Goal: Task Accomplishment & Management: Use online tool/utility

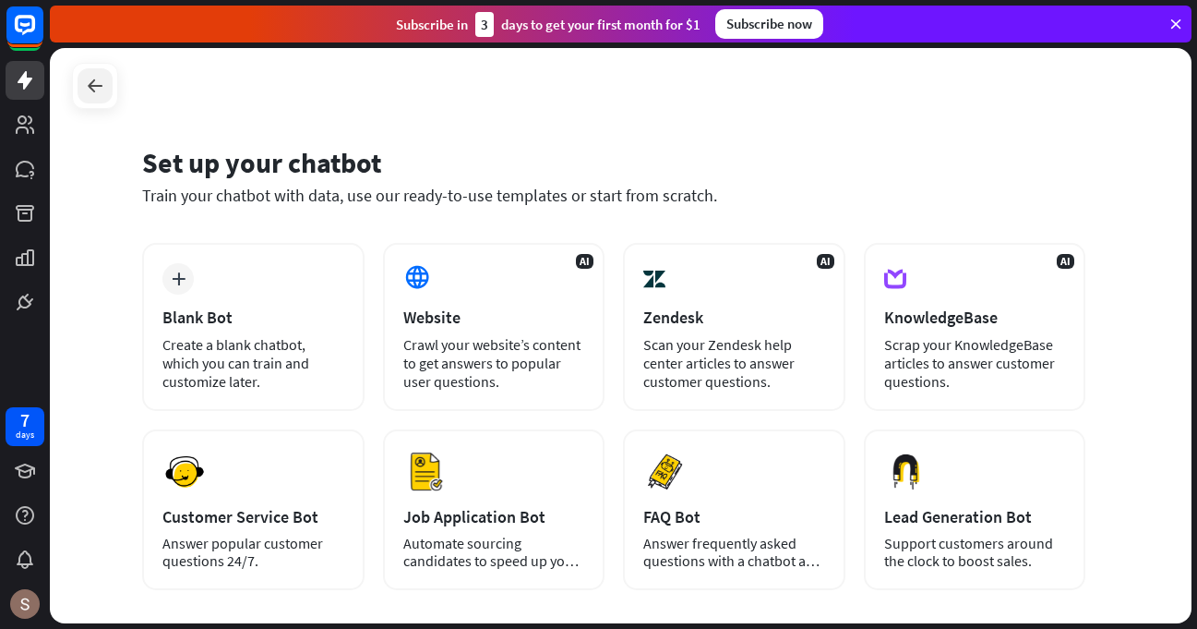
click at [107, 88] on div at bounding box center [95, 85] width 35 height 35
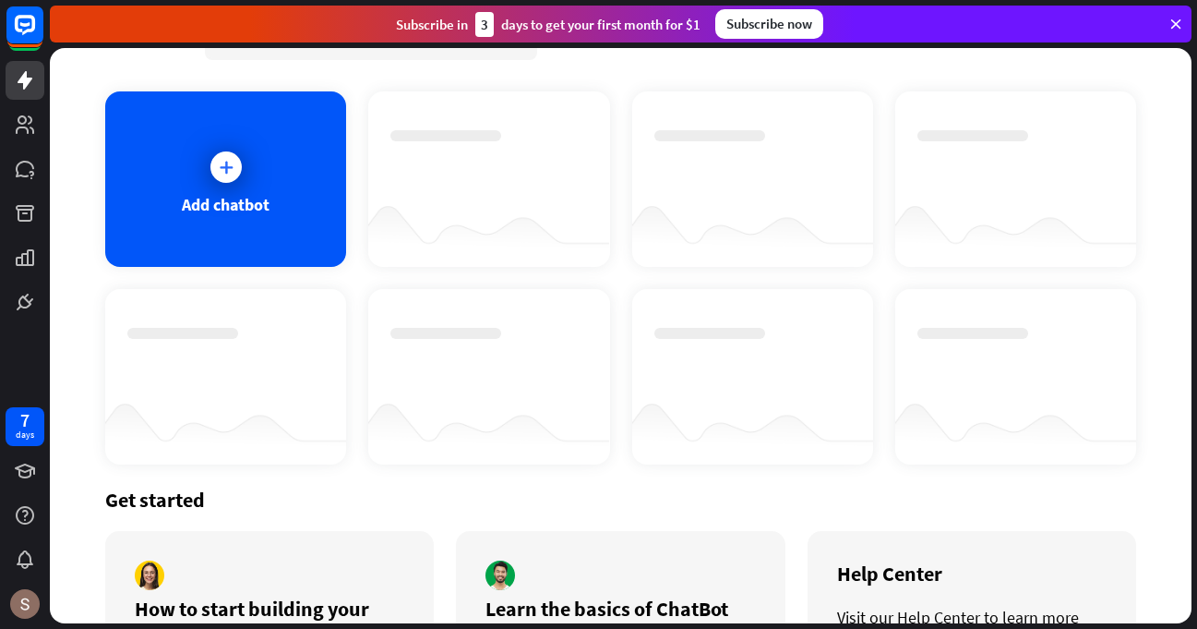
scroll to position [13, 0]
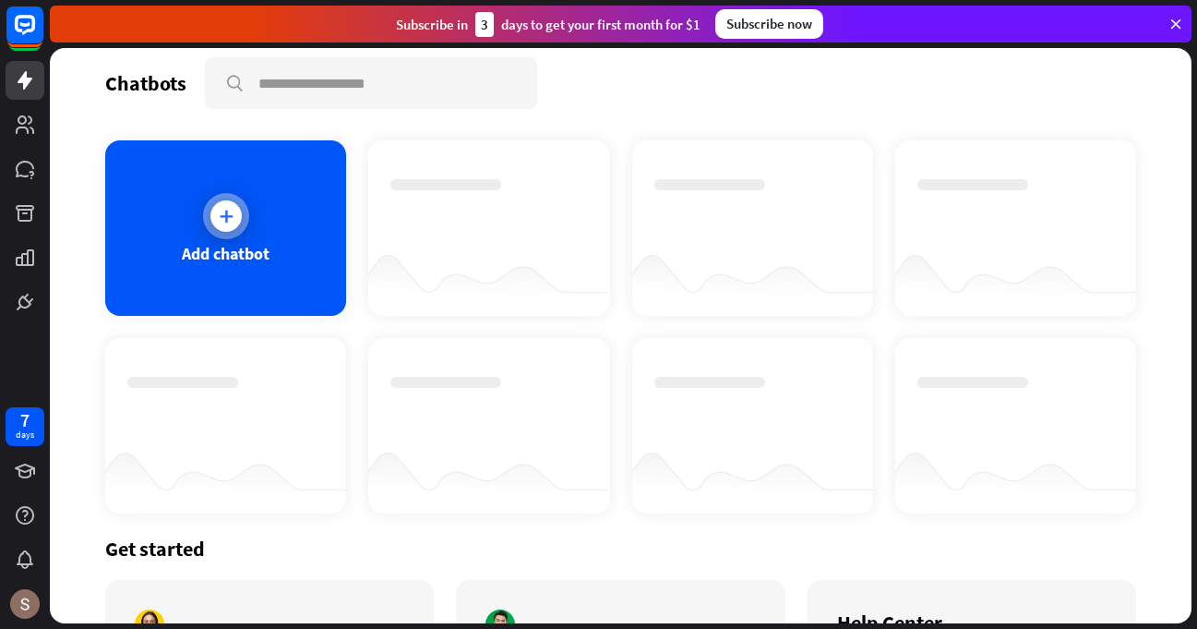
click at [215, 306] on div "Add chatbot" at bounding box center [225, 227] width 241 height 175
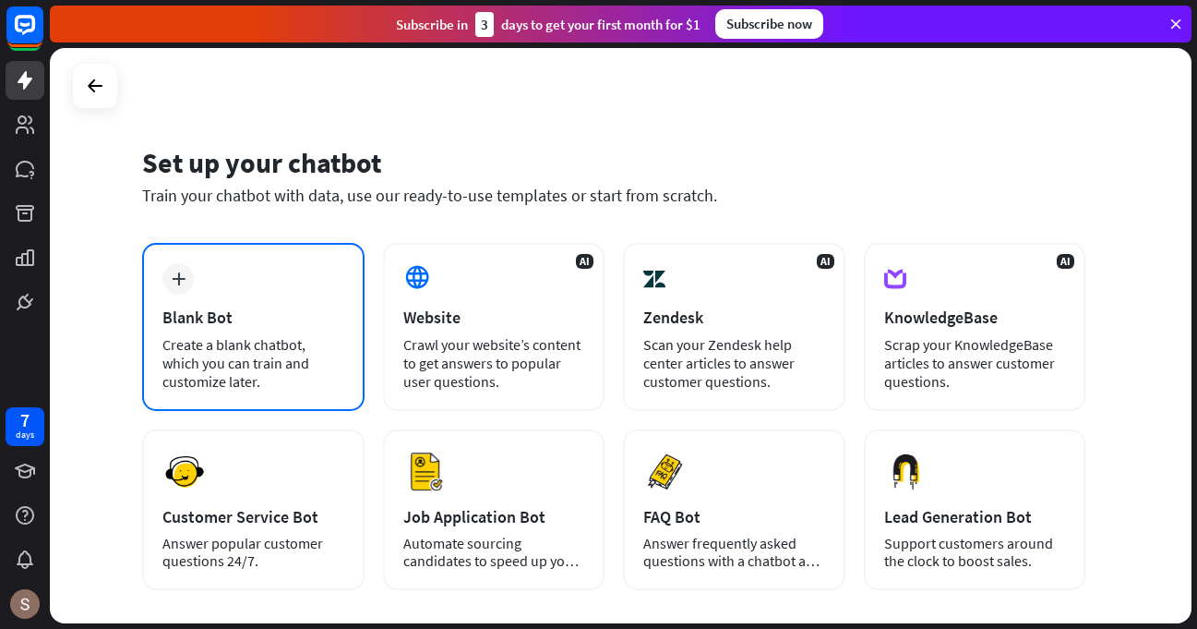
click at [236, 341] on div "Create a blank chatbot, which you can train and customize later." at bounding box center [253, 362] width 182 height 55
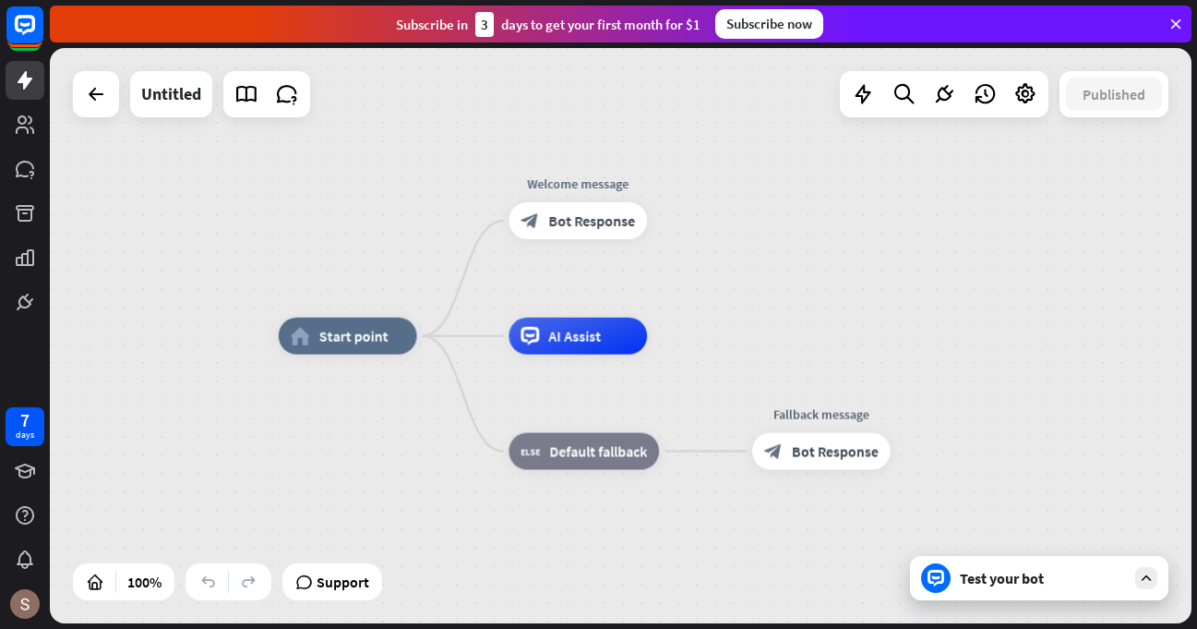
click at [991, 596] on div "Test your bot" at bounding box center [1039, 578] width 258 height 44
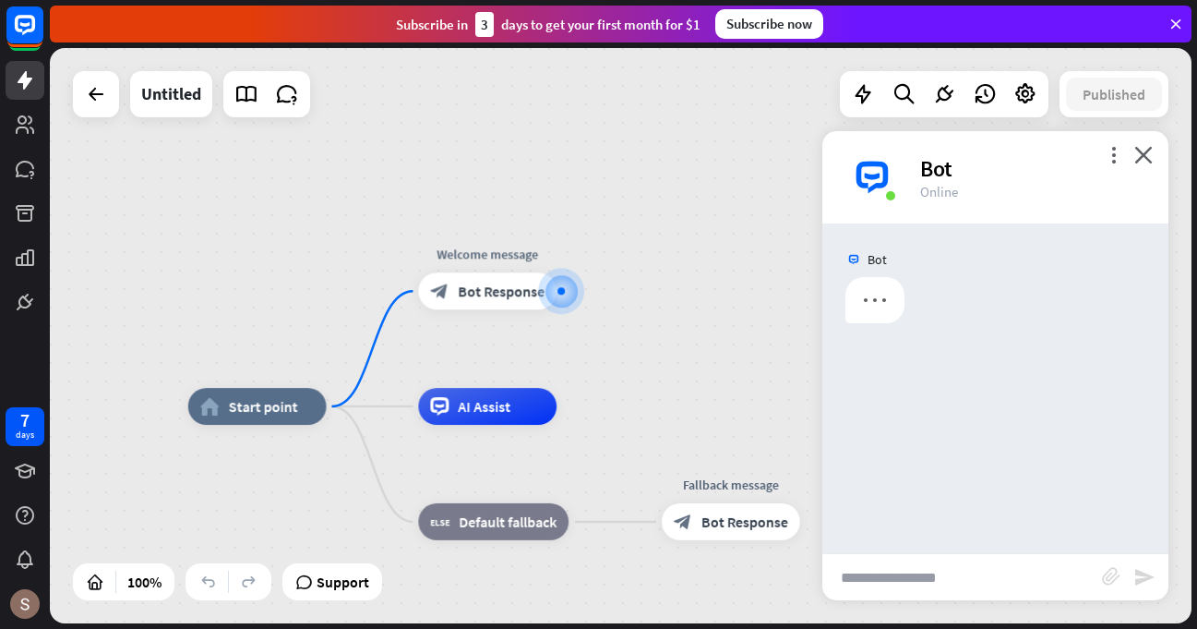
click at [909, 572] on input "text" at bounding box center [963, 577] width 280 height 46
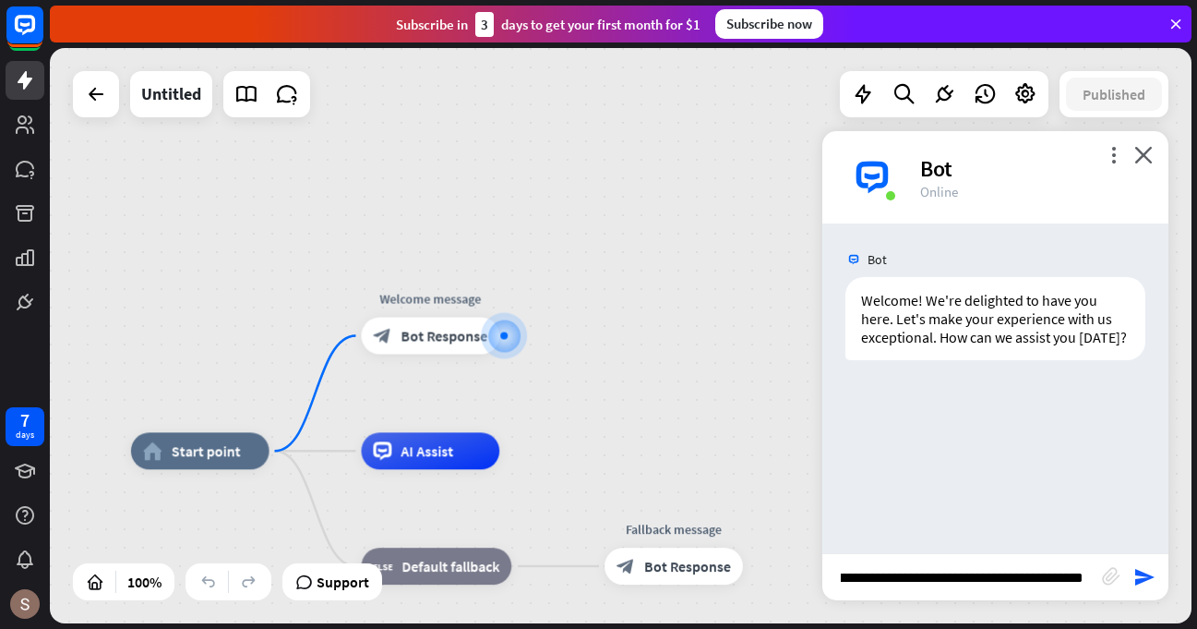
scroll to position [0, 237]
type input "**********"
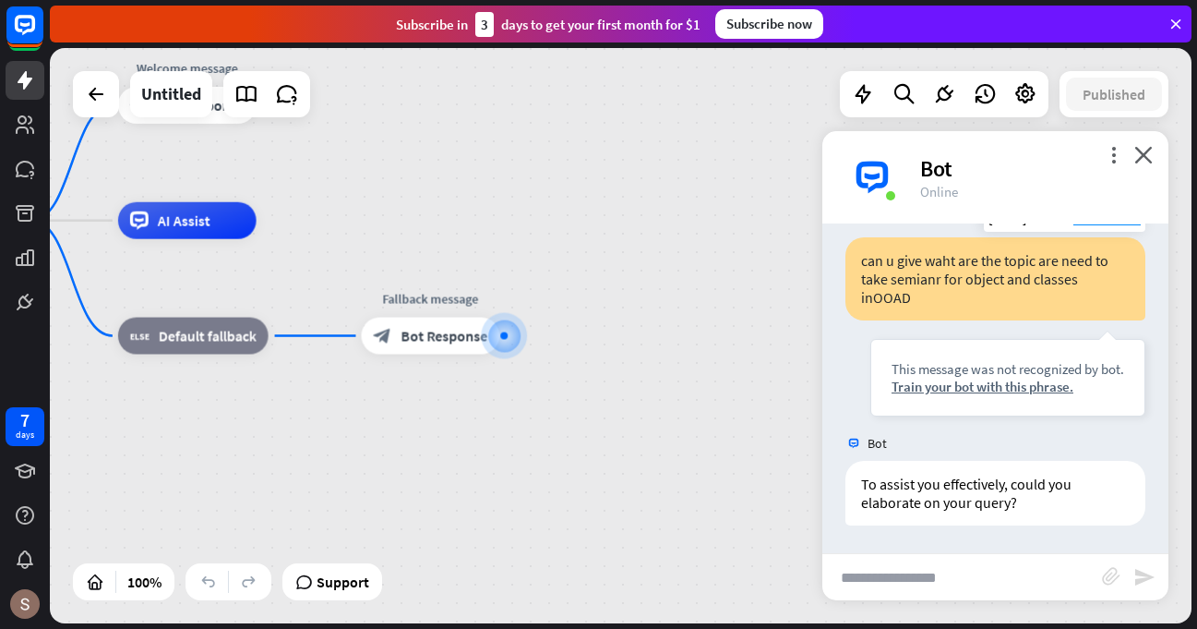
scroll to position [186, 0]
click at [1141, 150] on icon "close" at bounding box center [1144, 155] width 18 height 18
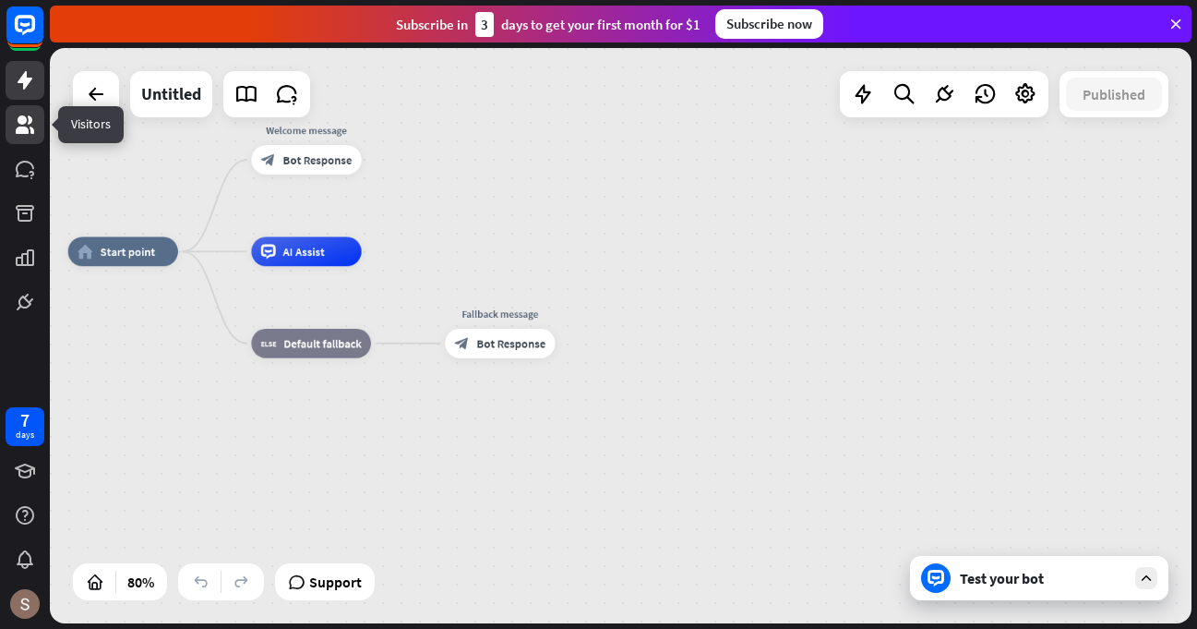
click at [19, 142] on link at bounding box center [25, 124] width 39 height 39
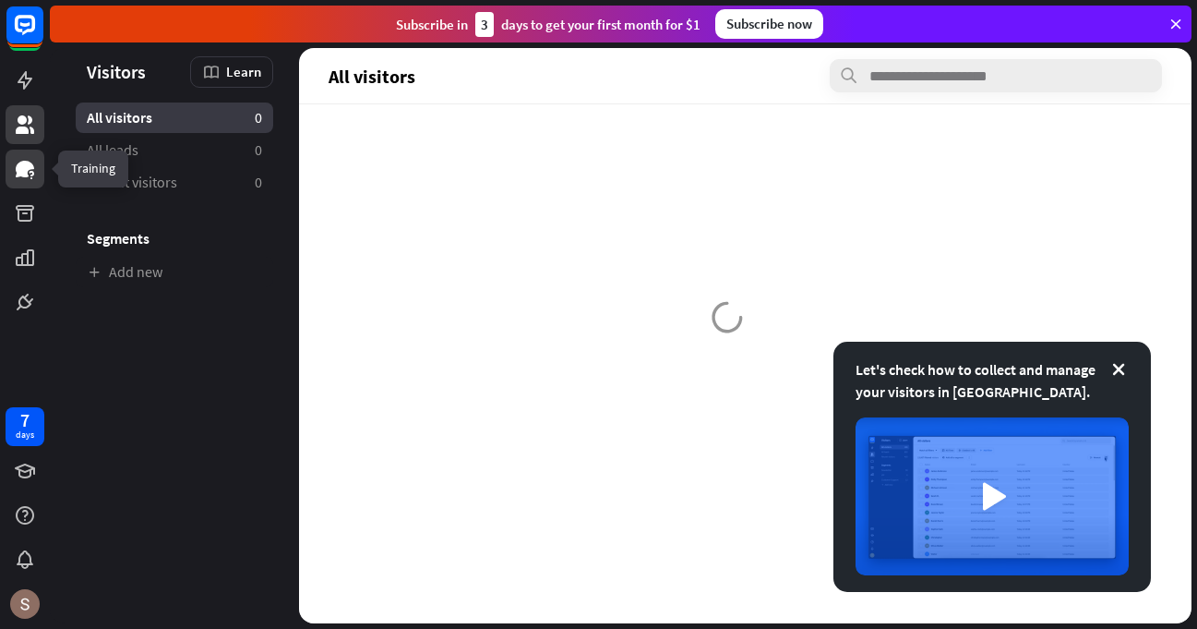
click at [19, 175] on icon at bounding box center [25, 169] width 18 height 17
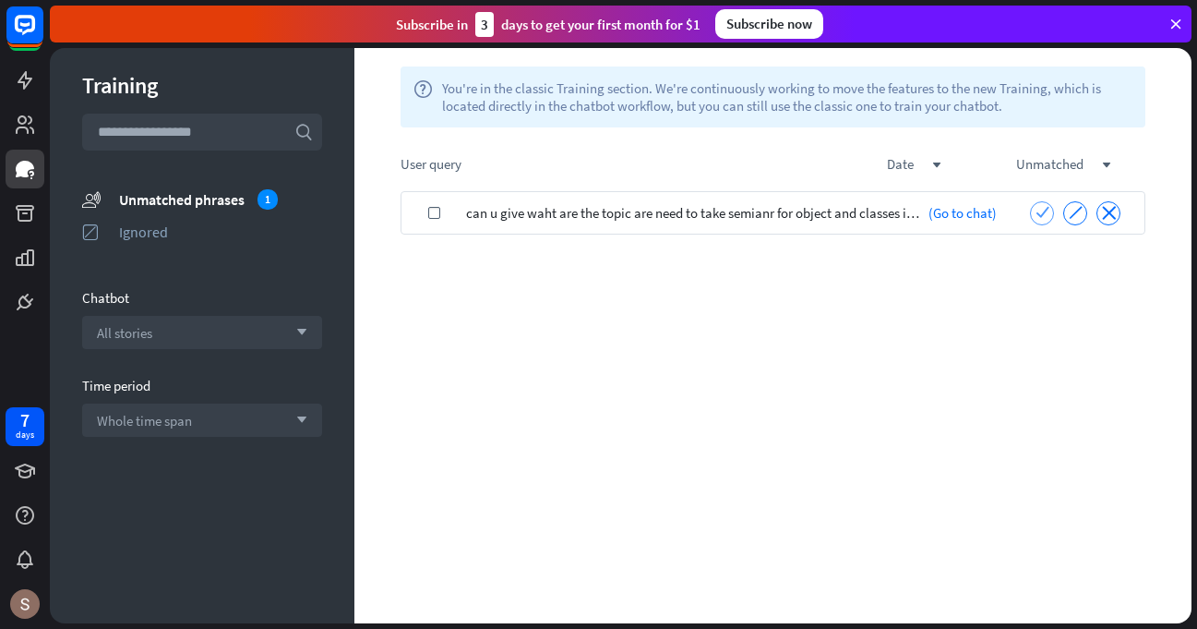
click at [1048, 212] on icon "check" at bounding box center [1043, 212] width 14 height 14
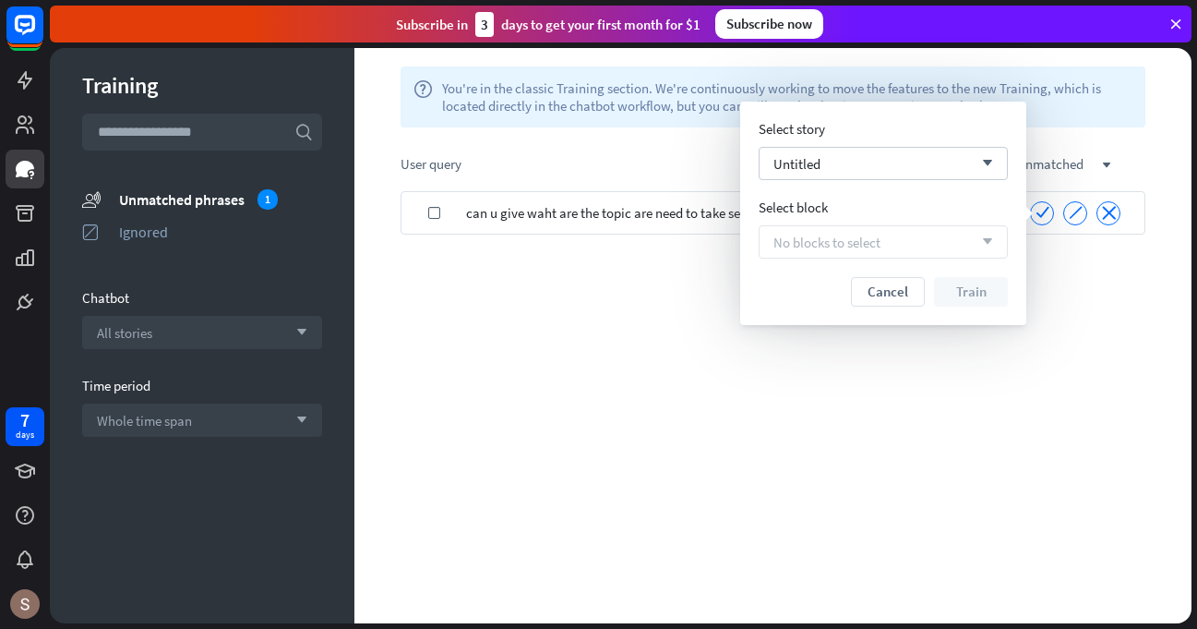
click at [733, 628] on div "Training search unmatched_phrases Unmatched phrases 1 ignored Ignored Chatbot A…" at bounding box center [624, 338] width 1148 height 581
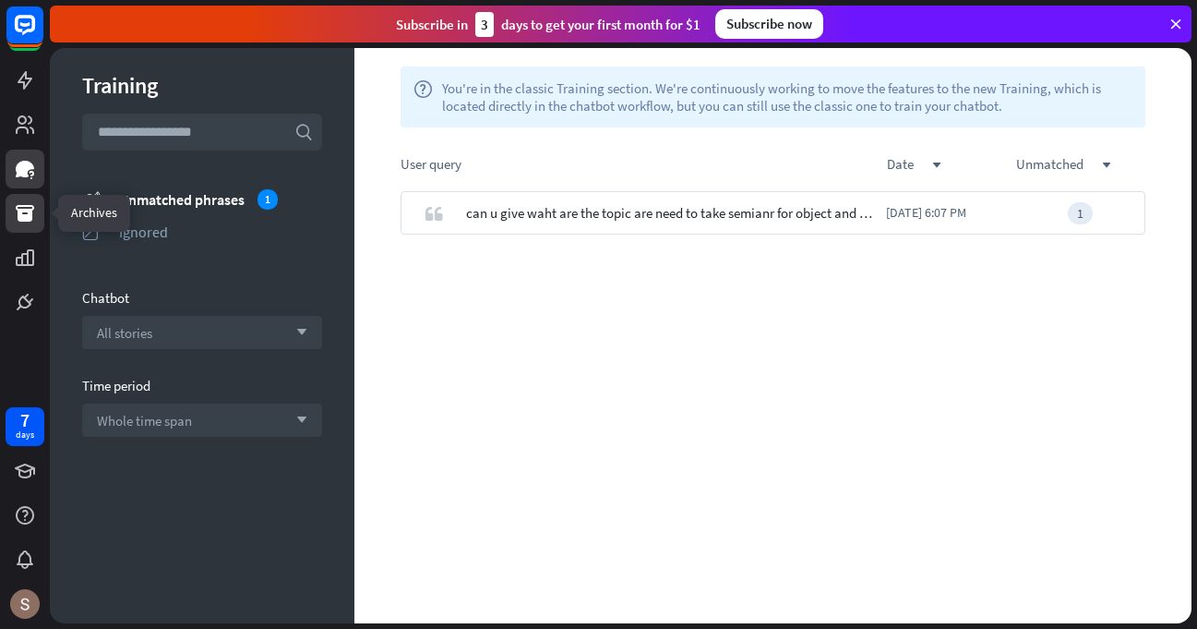
click at [17, 221] on icon at bounding box center [25, 213] width 22 height 22
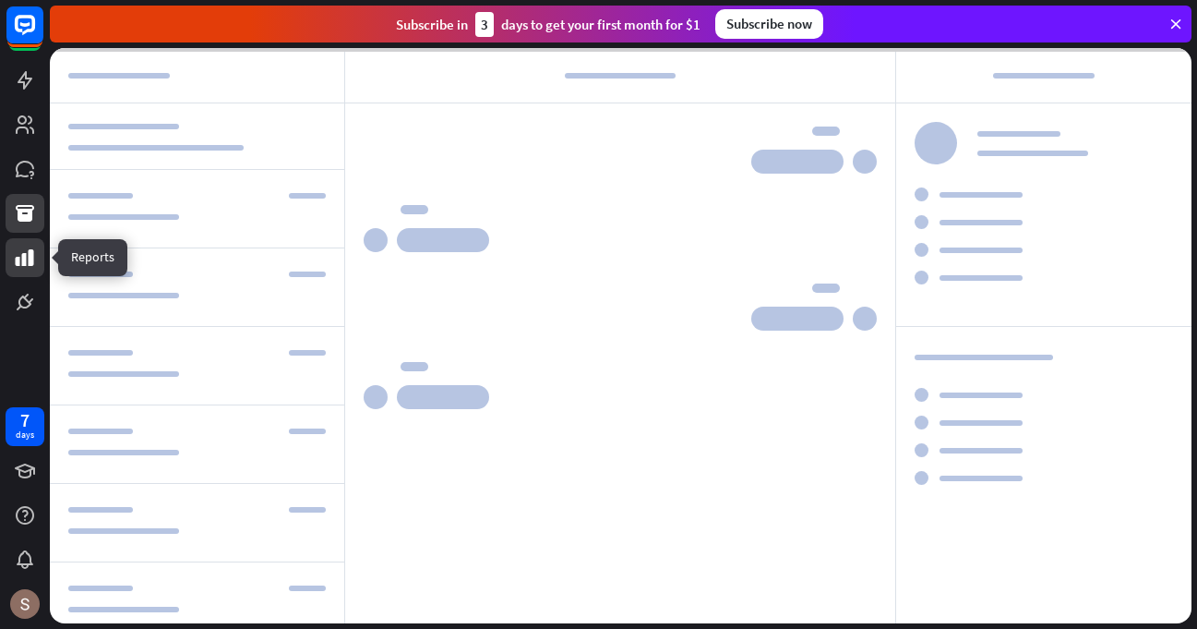
click at [18, 241] on link at bounding box center [25, 257] width 39 height 39
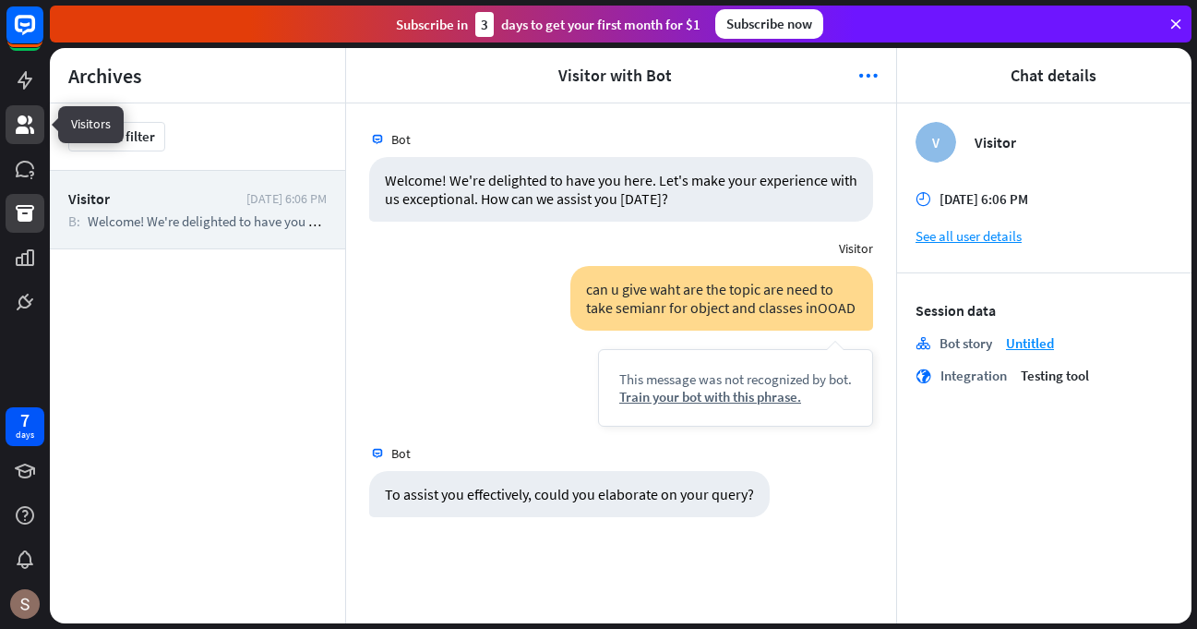
click at [15, 126] on icon at bounding box center [25, 125] width 22 height 22
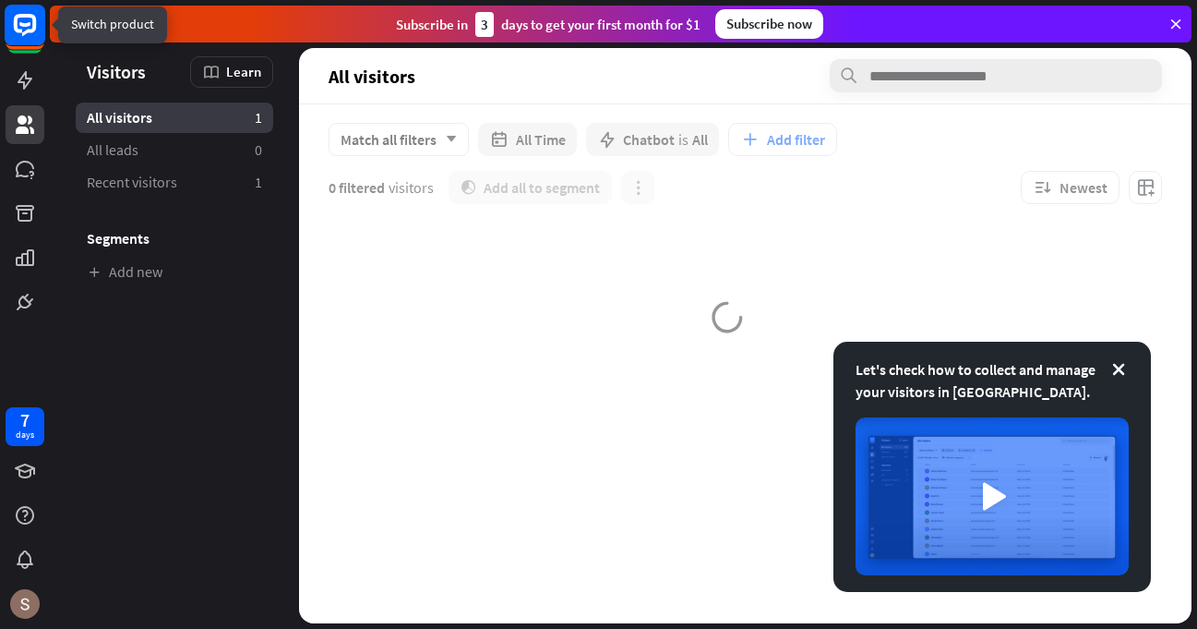
click at [9, 25] on rect at bounding box center [25, 25] width 41 height 41
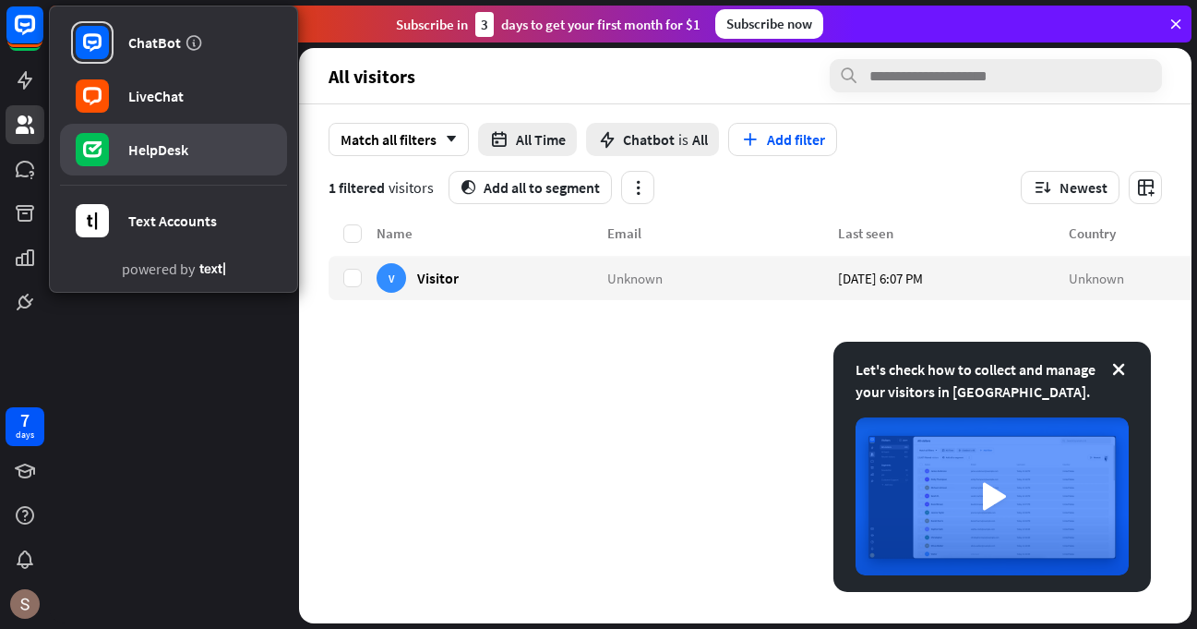
click at [197, 138] on link "HelpDesk" at bounding box center [173, 150] width 227 height 52
